Goal: Task Accomplishment & Management: Use online tool/utility

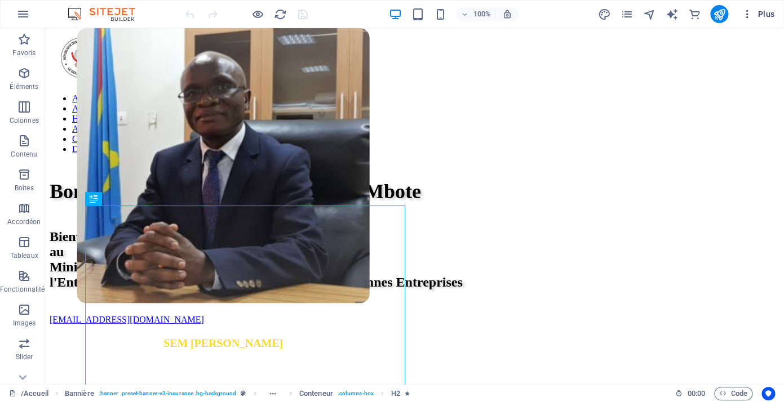
click at [0, 0] on span "Plus" at bounding box center [0, 0] width 0 height 0
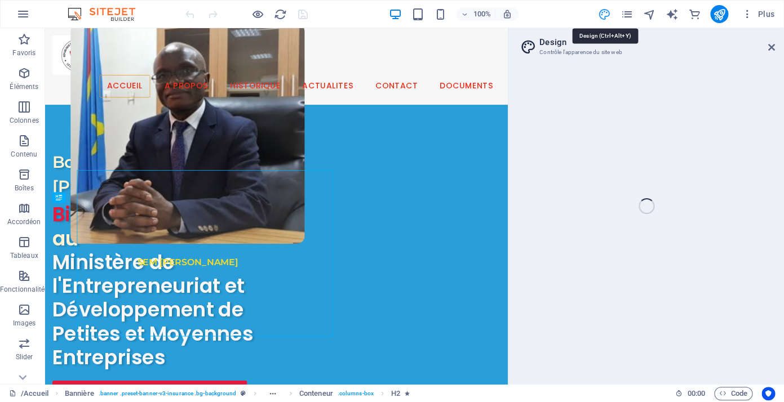
select select "px"
select select "500"
select select "px"
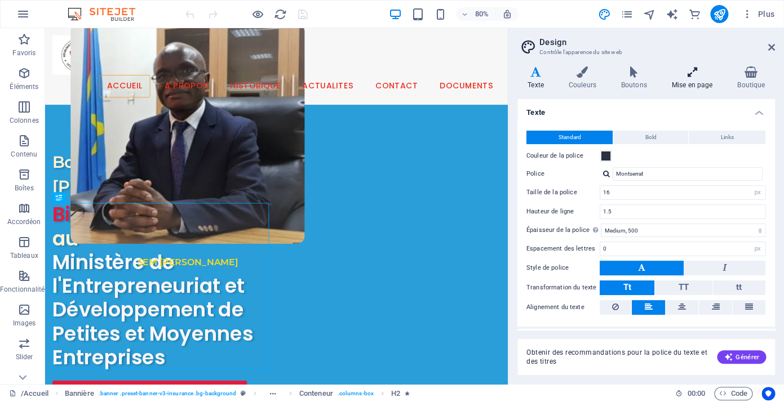
click at [686, 84] on h4 "Mise en page" at bounding box center [694, 78] width 66 height 24
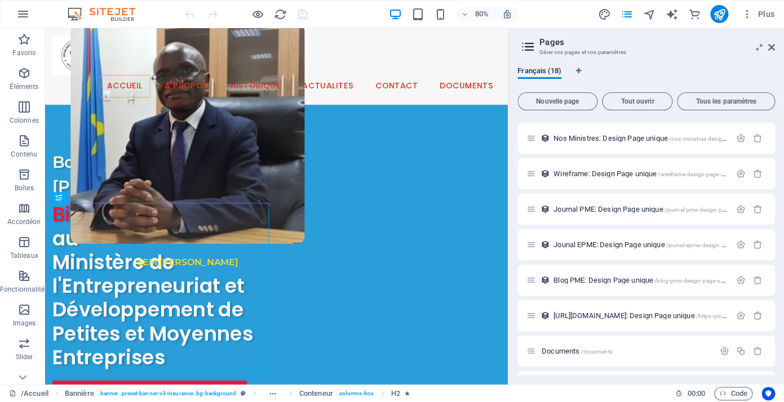
scroll to position [349, 0]
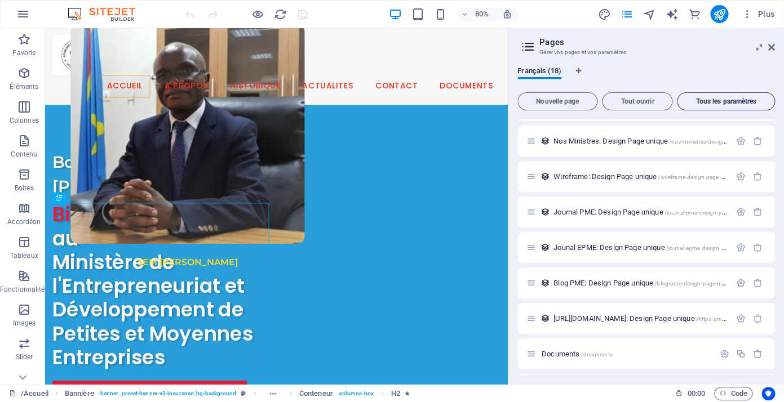
click at [714, 101] on span "Tous les paramètres" at bounding box center [726, 101] width 88 height 7
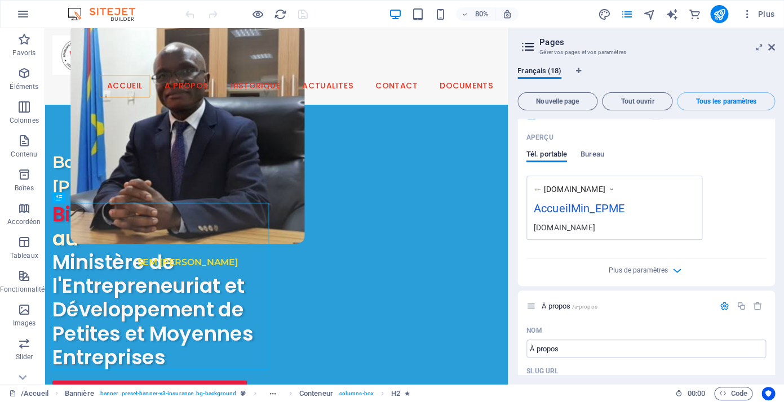
scroll to position [0, 0]
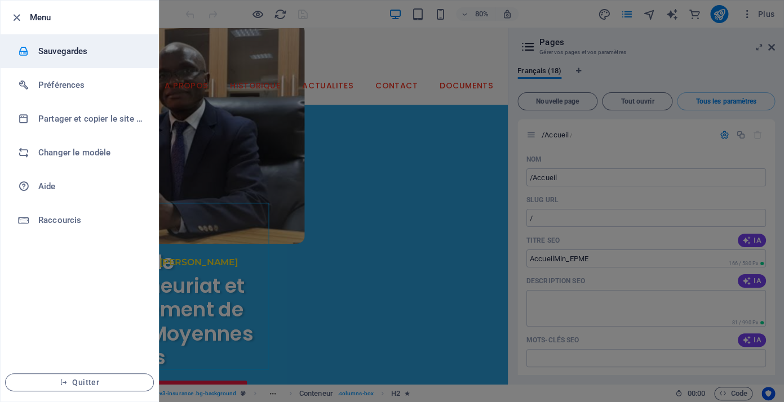
click at [36, 53] on div at bounding box center [28, 51] width 20 height 11
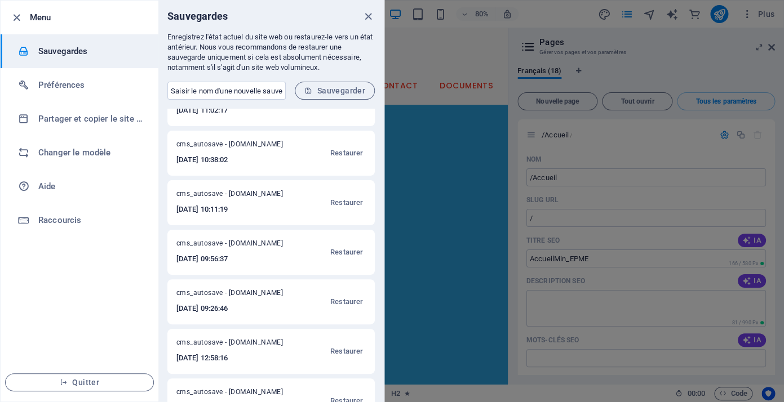
scroll to position [26, 0]
click at [14, 17] on icon "button" at bounding box center [16, 17] width 13 height 13
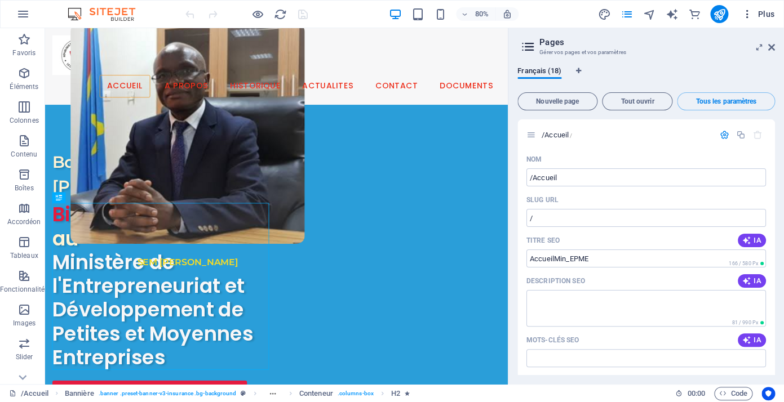
click at [0, 0] on span "Plus" at bounding box center [0, 0] width 0 height 0
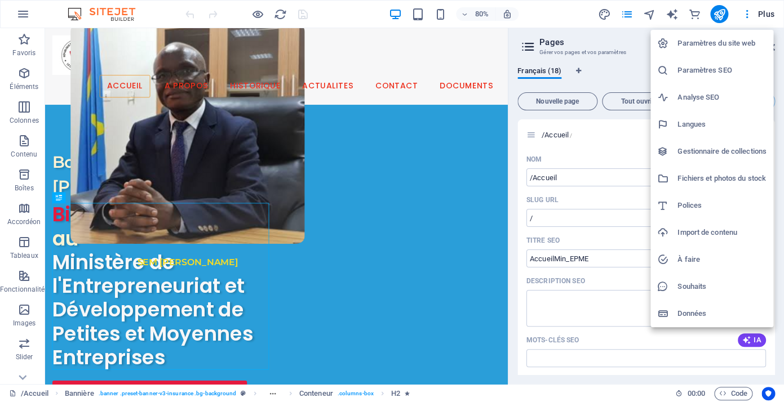
click at [734, 49] on h6 "Paramètres du site web" at bounding box center [721, 44] width 89 height 14
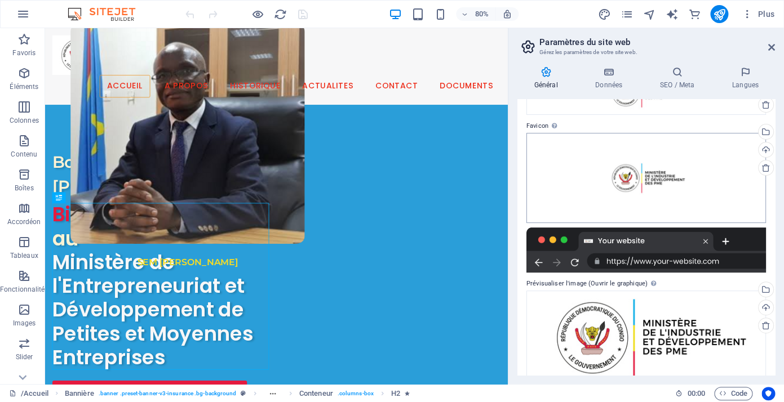
scroll to position [101, 0]
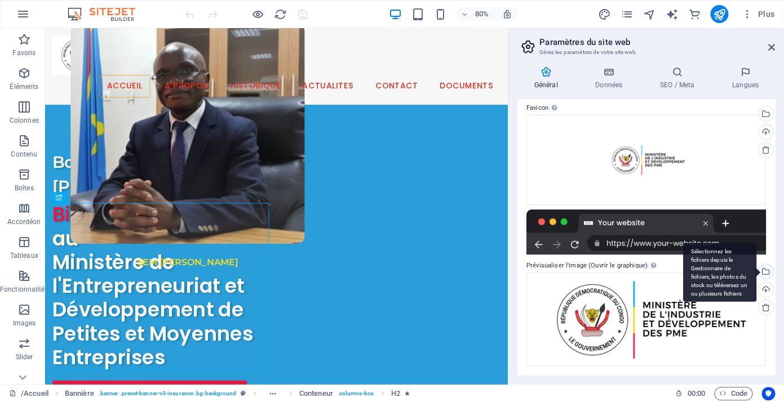
click at [765, 272] on div "Sélectionnez les fichiers depuis le Gestionnaire de fichiers, les photos du sto…" at bounding box center [764, 272] width 17 height 17
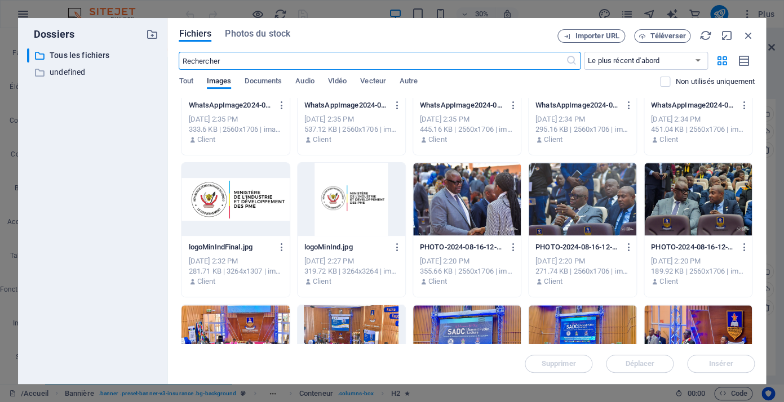
scroll to position [3969, 0]
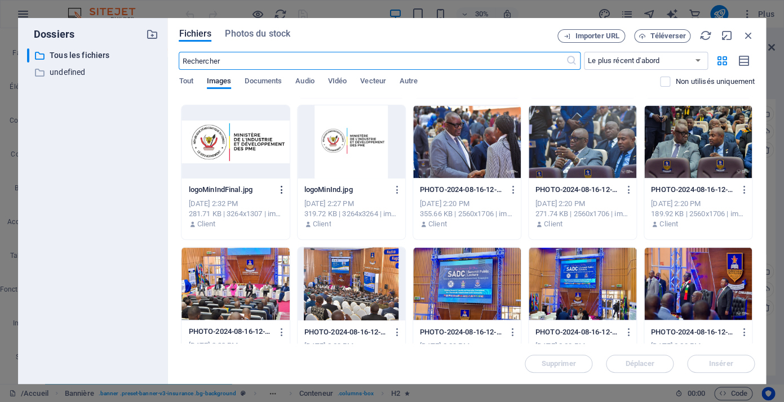
click at [279, 189] on icon "button" at bounding box center [282, 190] width 11 height 10
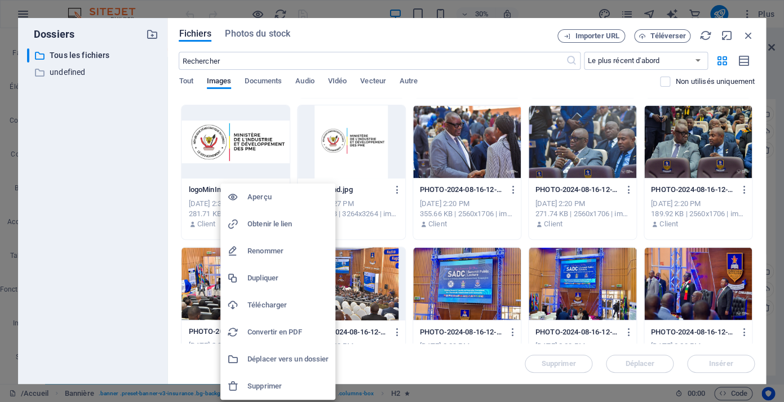
click at [279, 304] on h6 "Télécharger" at bounding box center [287, 306] width 81 height 14
